Goal: Communication & Community: Participate in discussion

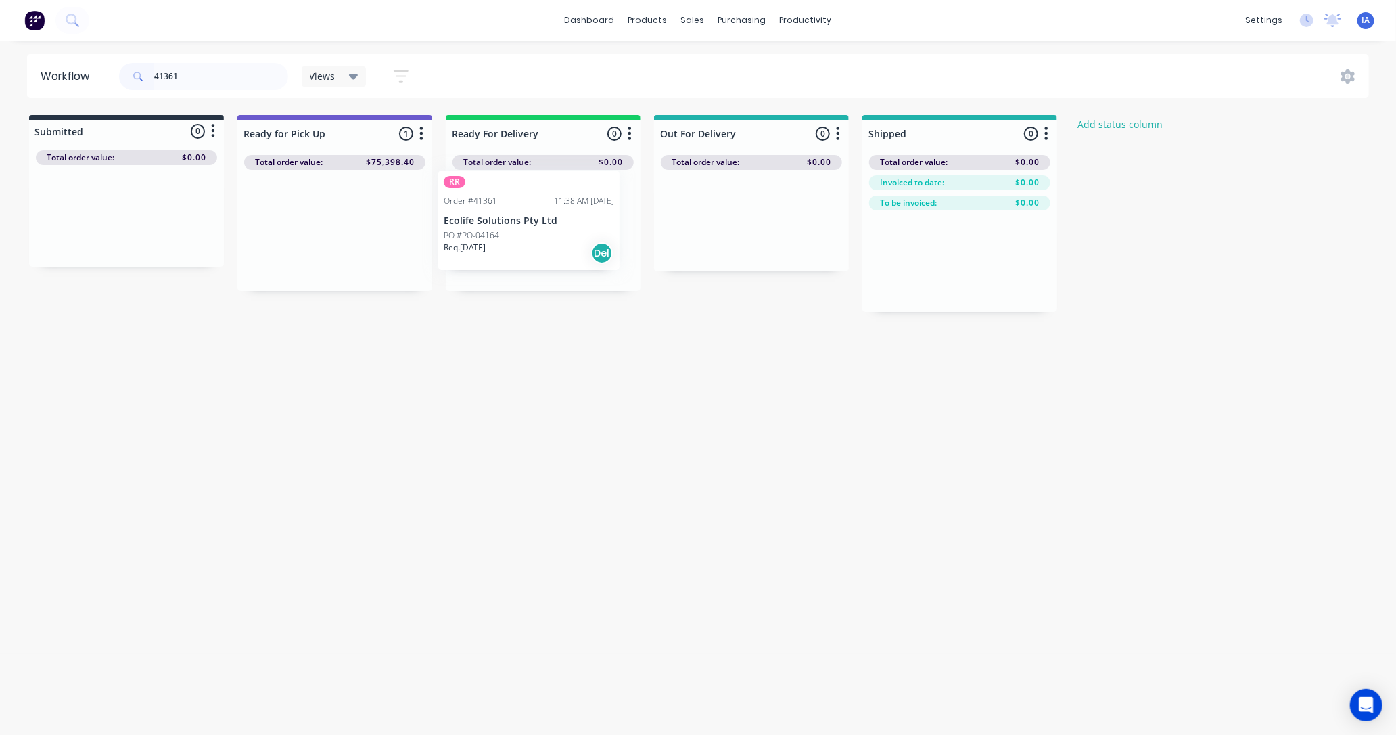
drag, startPoint x: 321, startPoint y: 251, endPoint x: 522, endPoint y: 242, distance: 201.8
click at [522, 242] on div "Submitted 0 Status colour #273444 hex #273444 Save Cancel Summaries Total order…" at bounding box center [725, 213] width 1471 height 197
click at [566, 384] on div "Mark as Picked Up" at bounding box center [594, 387] width 136 height 28
click at [198, 76] on input "41361" at bounding box center [221, 76] width 134 height 27
drag, startPoint x: 329, startPoint y: 255, endPoint x: 521, endPoint y: 239, distance: 192.1
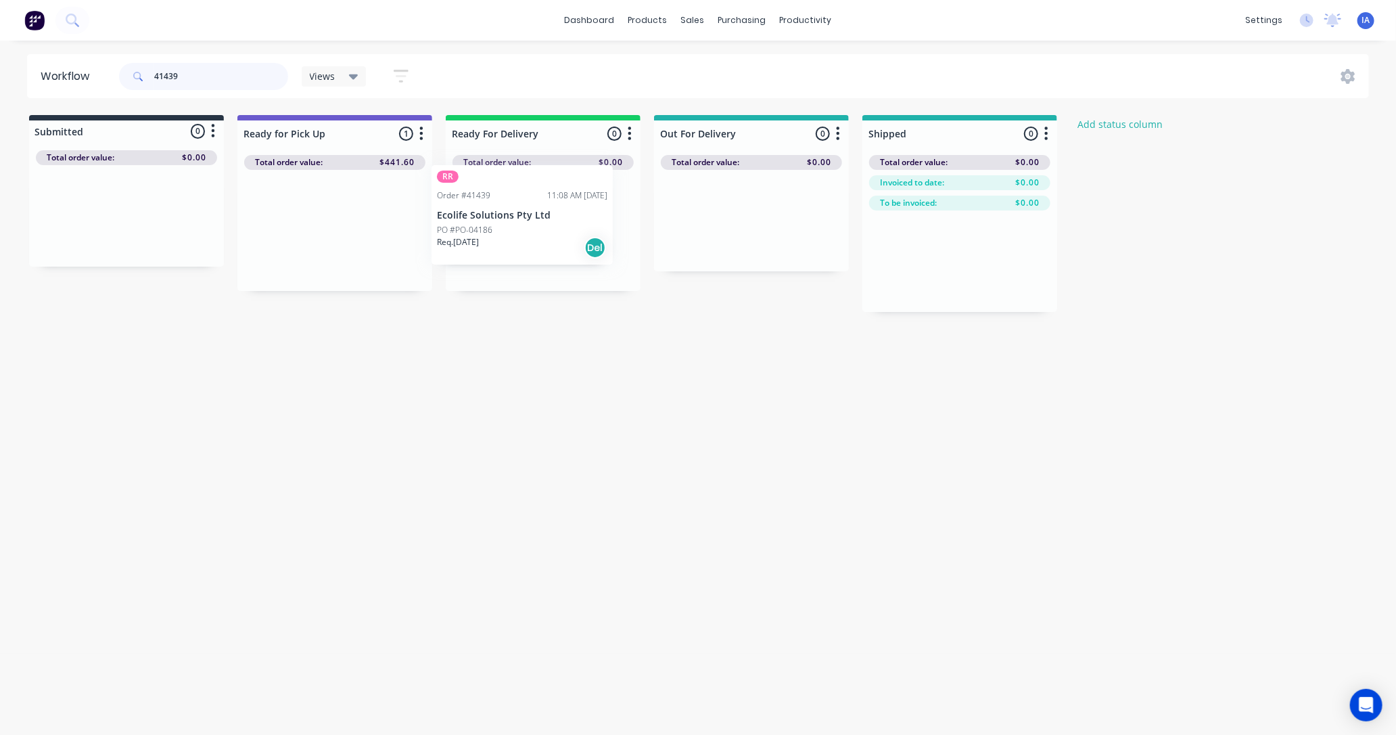
click at [521, 239] on div "Submitted 0 Status colour #273444 hex #273444 Save Cancel Summaries Total order…" at bounding box center [725, 213] width 1471 height 197
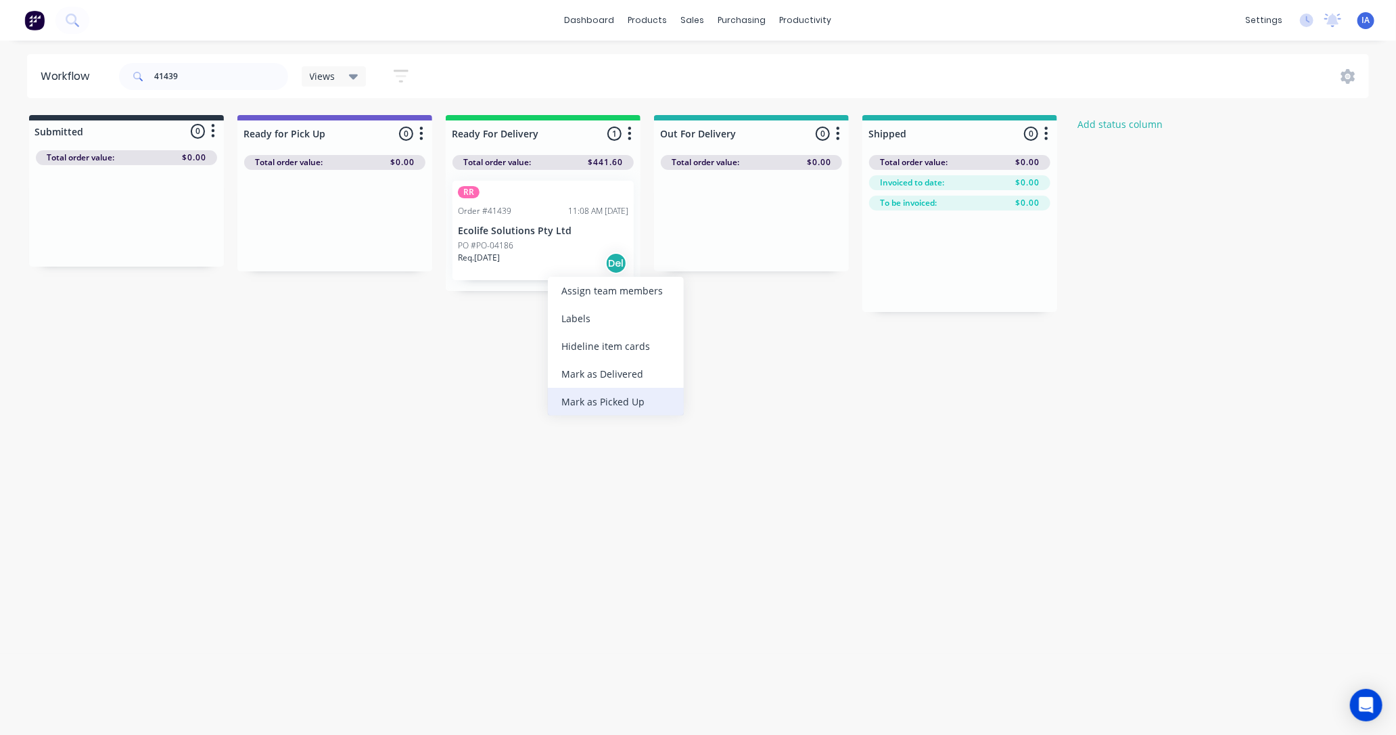
click at [623, 394] on div "Mark as Picked Up" at bounding box center [616, 402] width 136 height 28
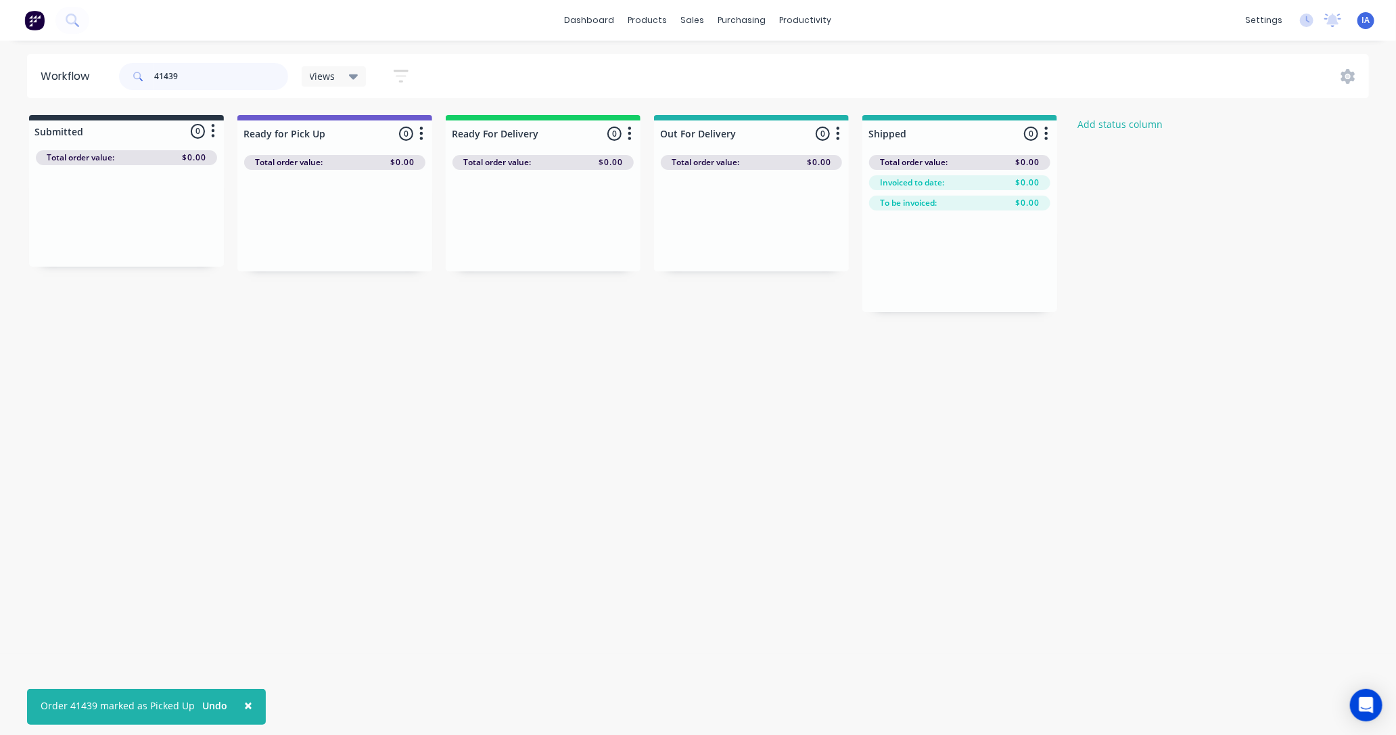
click at [190, 73] on input "41439" at bounding box center [221, 76] width 134 height 27
type input "4"
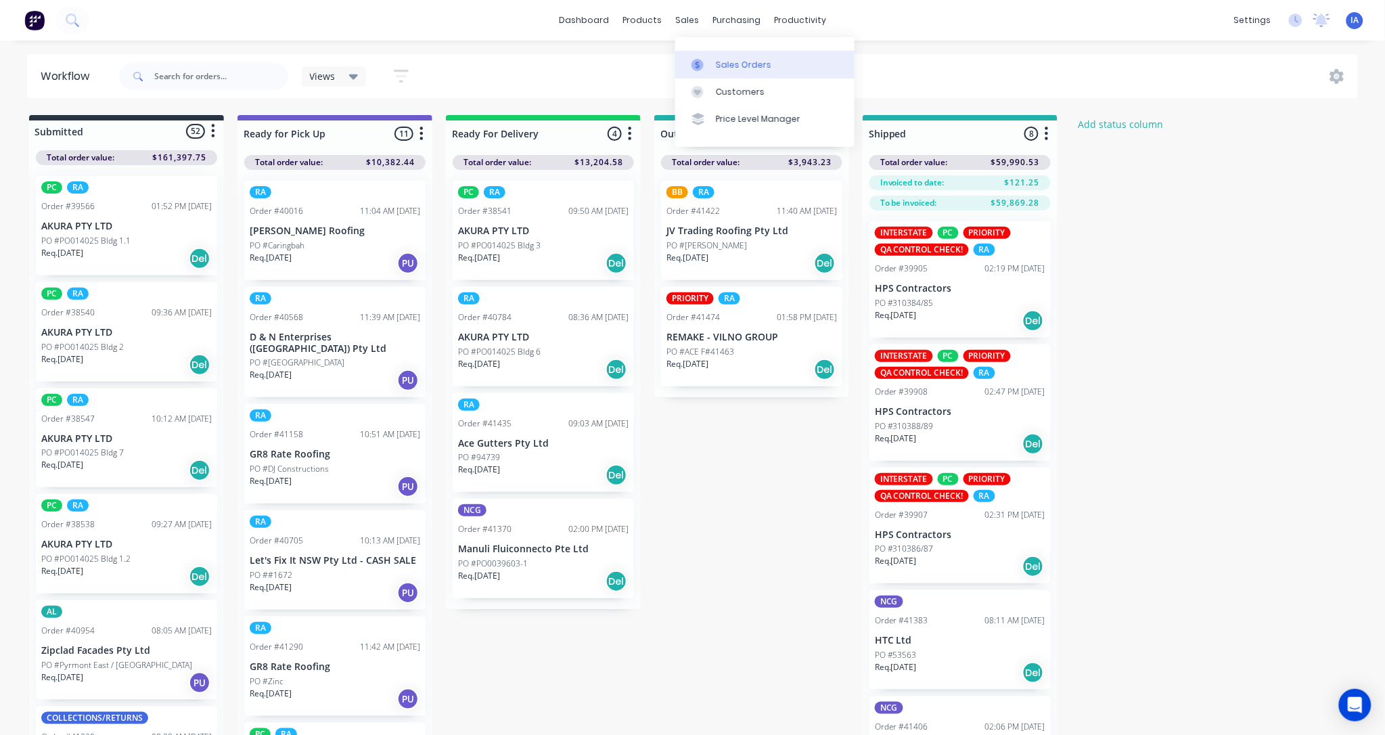
click at [720, 61] on div "Sales Orders" at bounding box center [743, 65] width 55 height 12
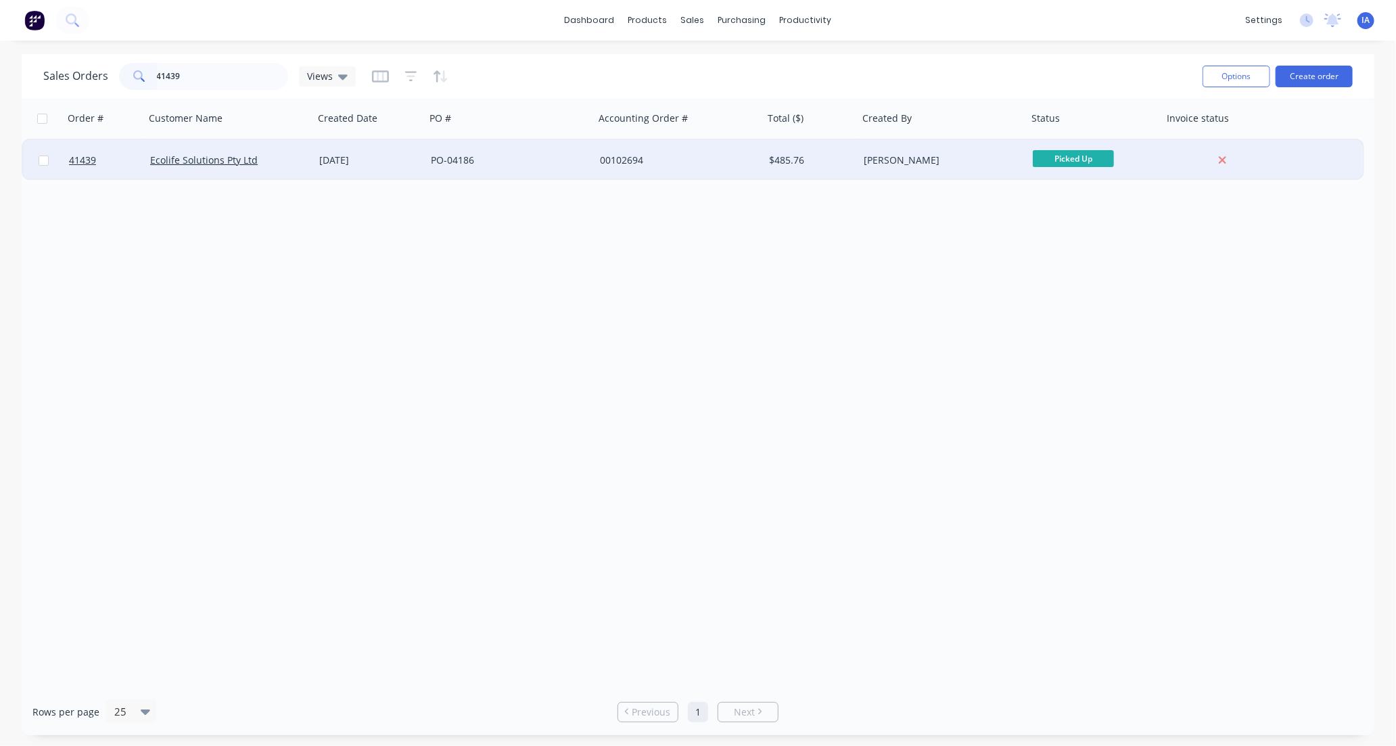
type input "41439"
click at [294, 167] on div "Ecolife Solutions Pty Ltd" at bounding box center [229, 160] width 169 height 41
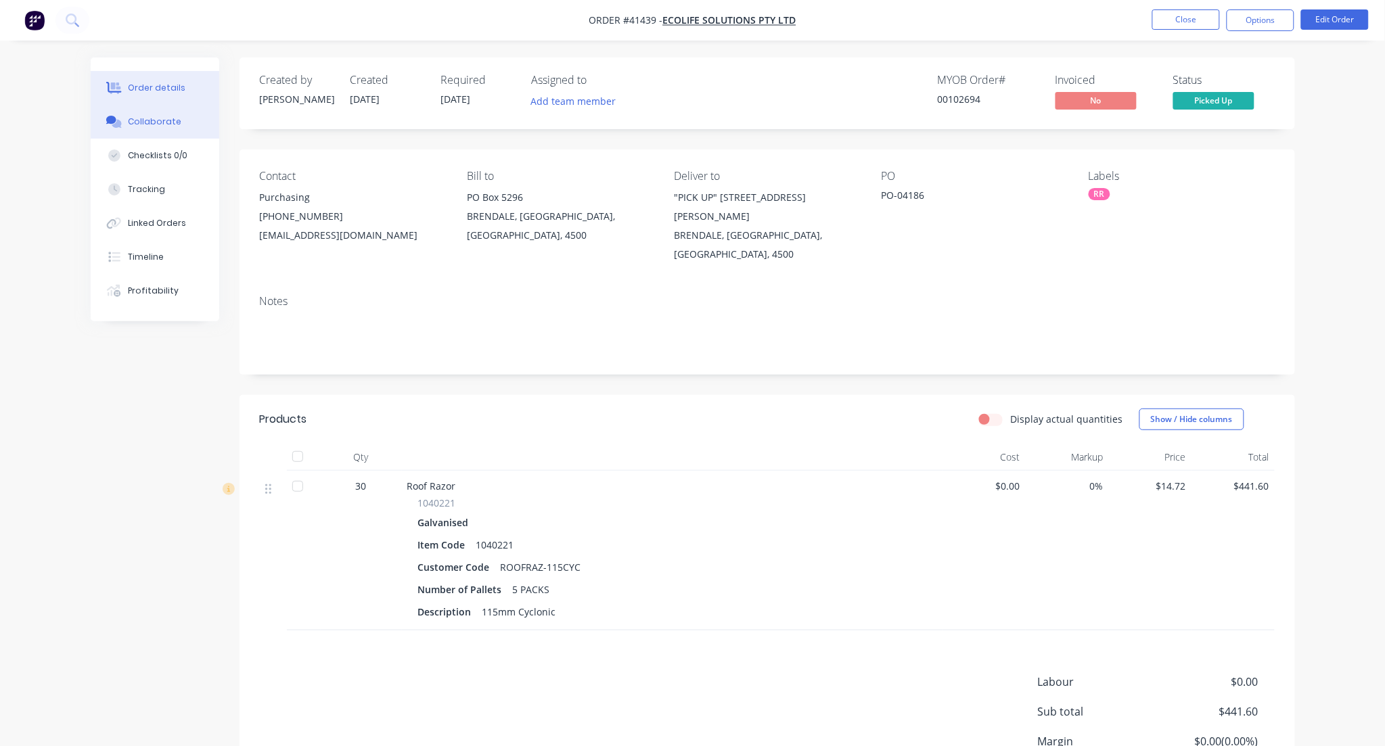
click at [153, 120] on div "Collaborate" at bounding box center [154, 122] width 53 height 12
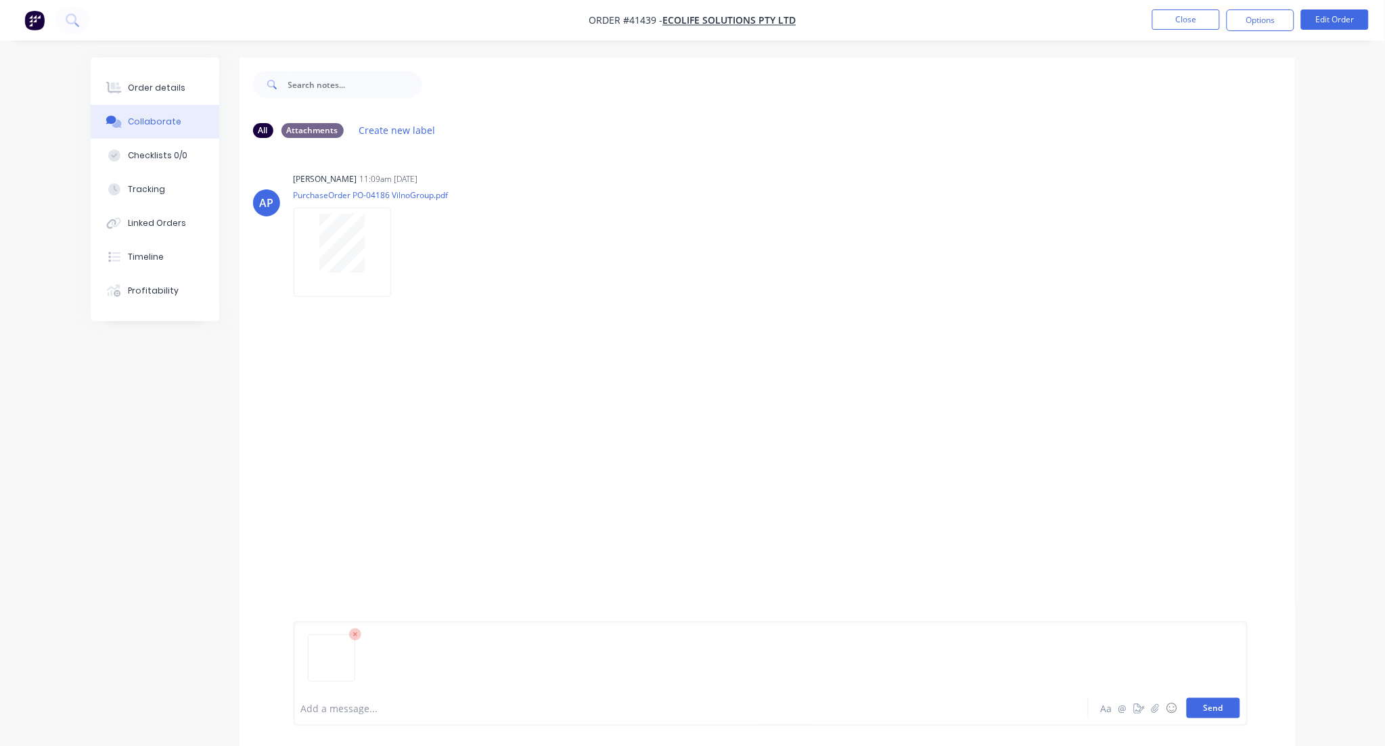
click at [1213, 710] on button "Send" at bounding box center [1212, 708] width 53 height 20
click at [1178, 20] on button "Close" at bounding box center [1186, 19] width 68 height 20
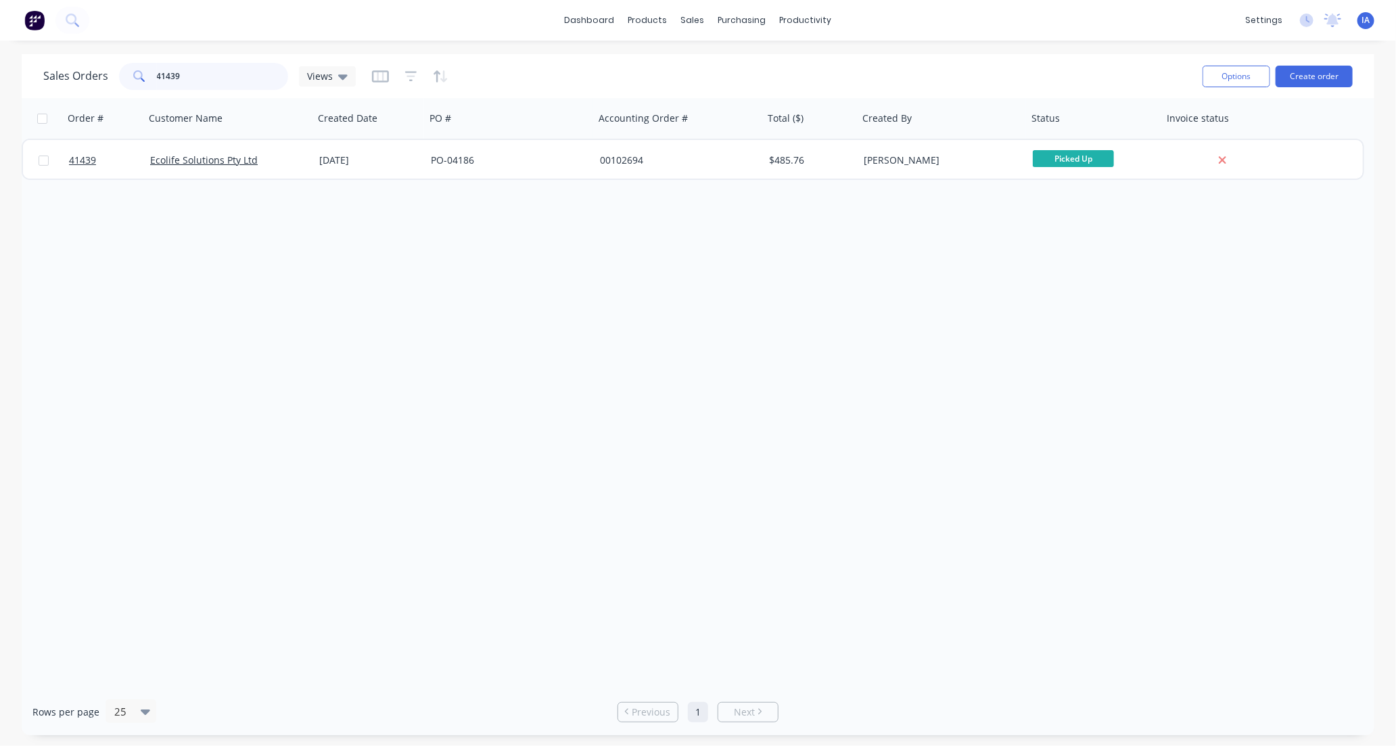
click at [190, 78] on input "41439" at bounding box center [223, 76] width 132 height 27
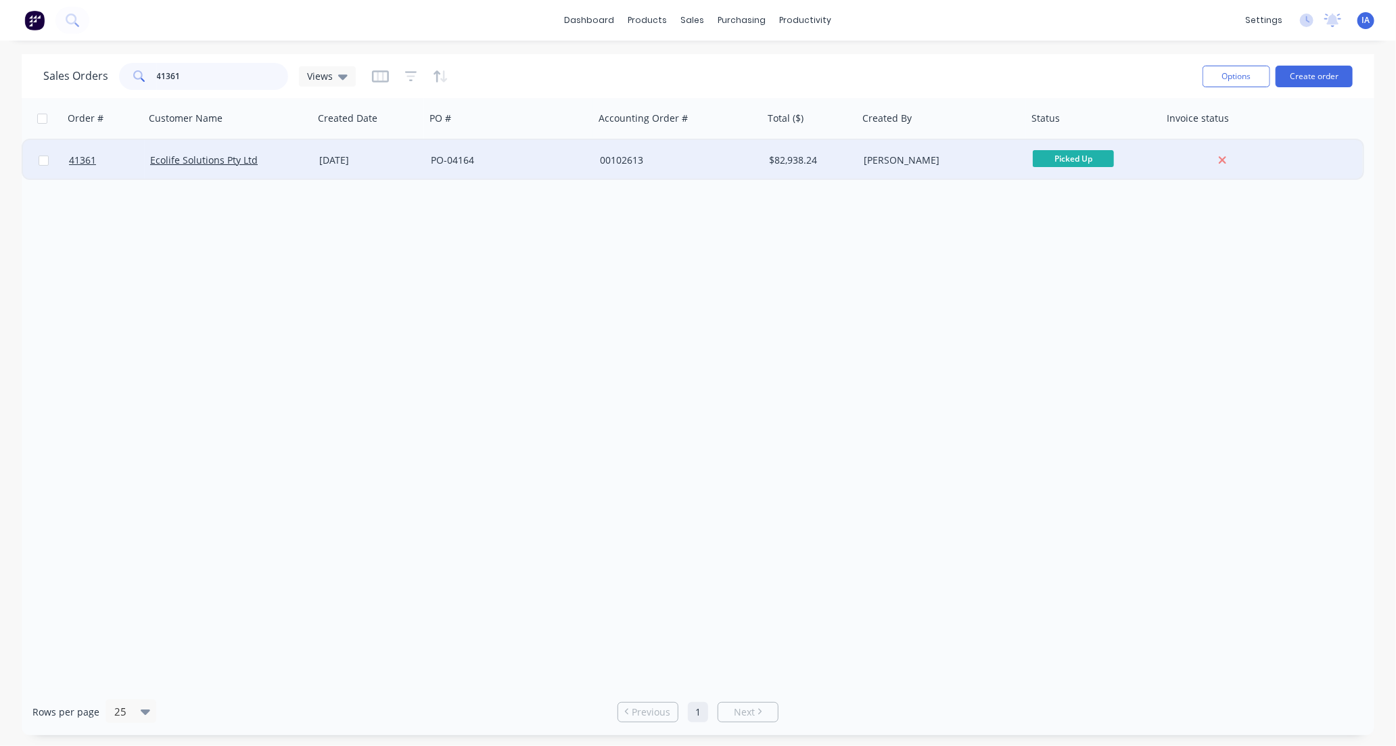
type input "41361"
click at [285, 167] on div "Ecolife Solutions Pty Ltd" at bounding box center [229, 160] width 169 height 41
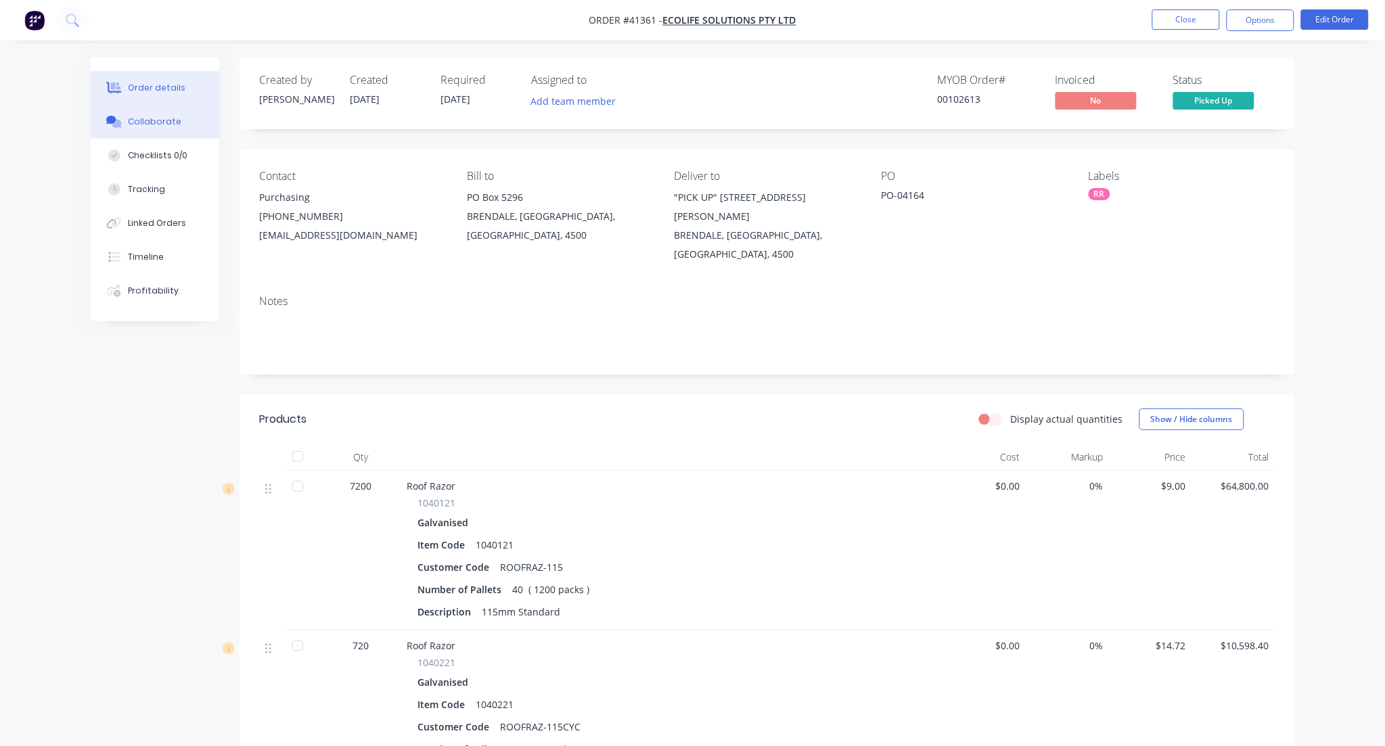
click at [166, 122] on div "Collaborate" at bounding box center [154, 122] width 53 height 12
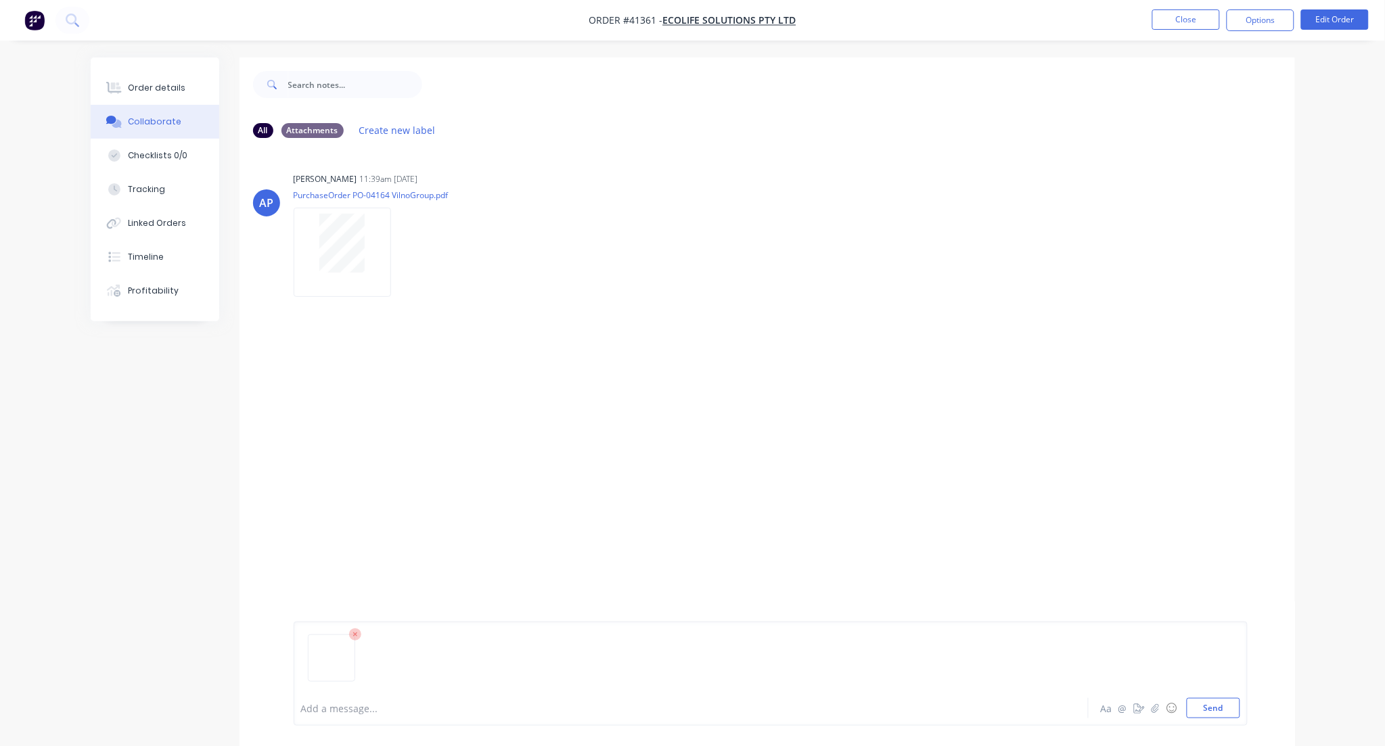
click at [337, 641] on img at bounding box center [331, 641] width 35 height 0
click at [349, 707] on div at bounding box center [653, 708] width 703 height 14
click at [1224, 708] on button "Send" at bounding box center [1212, 708] width 53 height 20
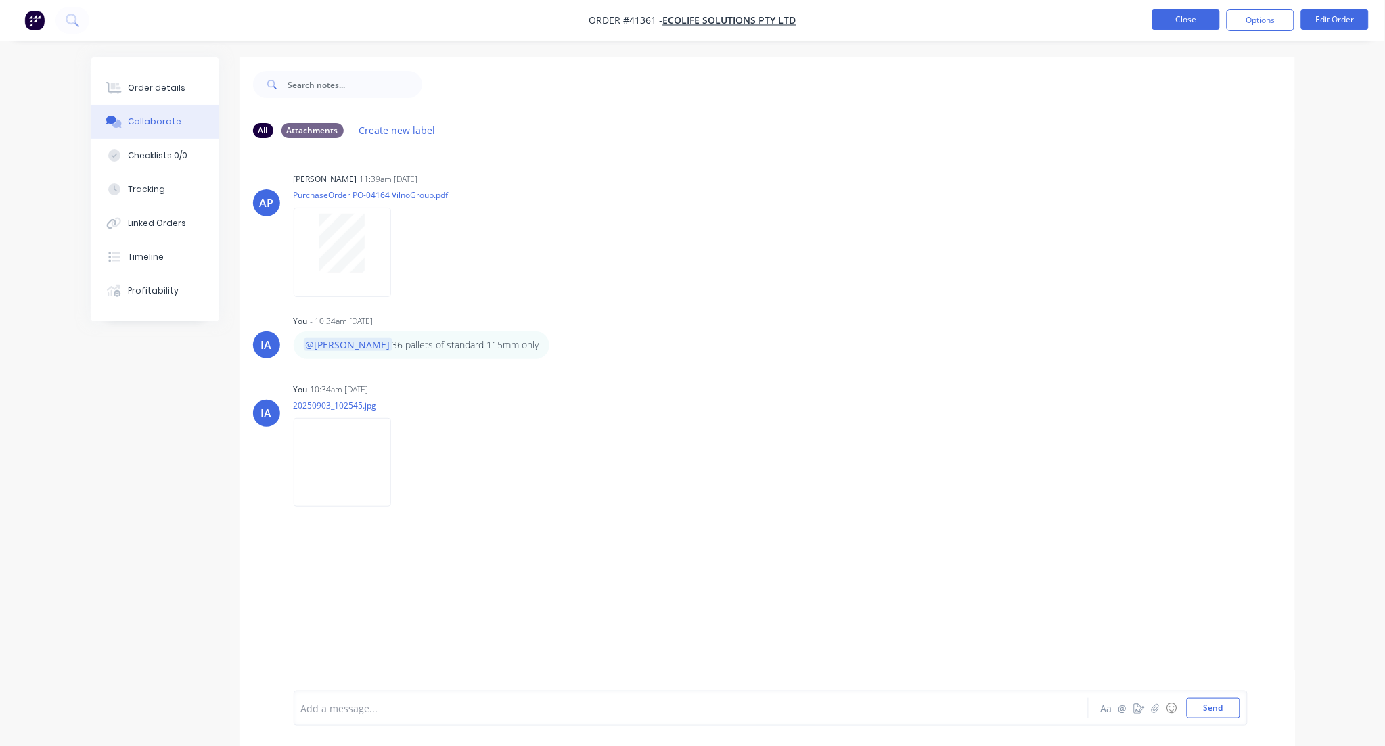
click at [1182, 22] on button "Close" at bounding box center [1186, 19] width 68 height 20
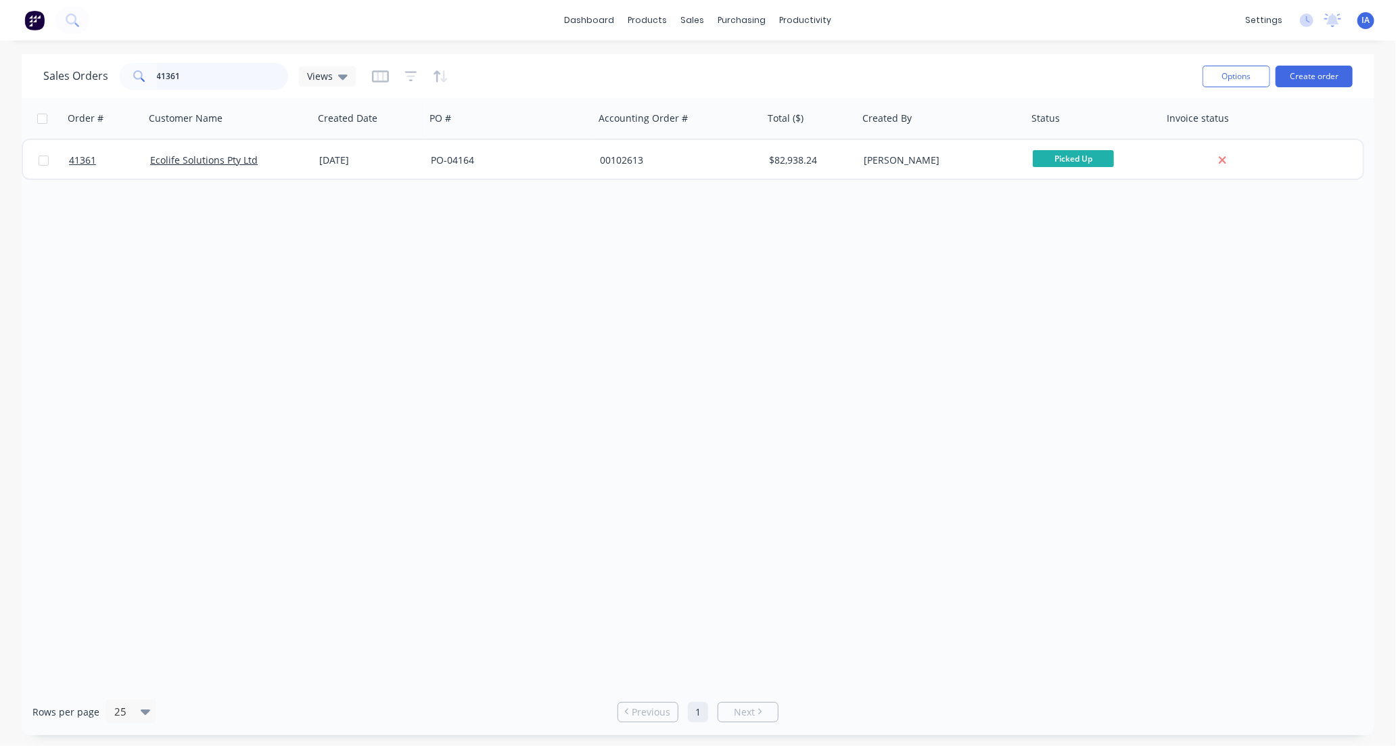
click at [226, 81] on input "41361" at bounding box center [223, 76] width 132 height 27
type input "4"
